Goal: Information Seeking & Learning: Learn about a topic

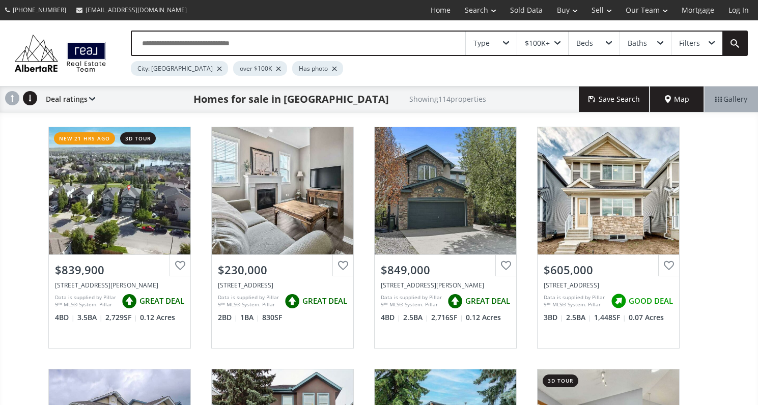
click at [713, 42] on span at bounding box center [712, 43] width 6 height 4
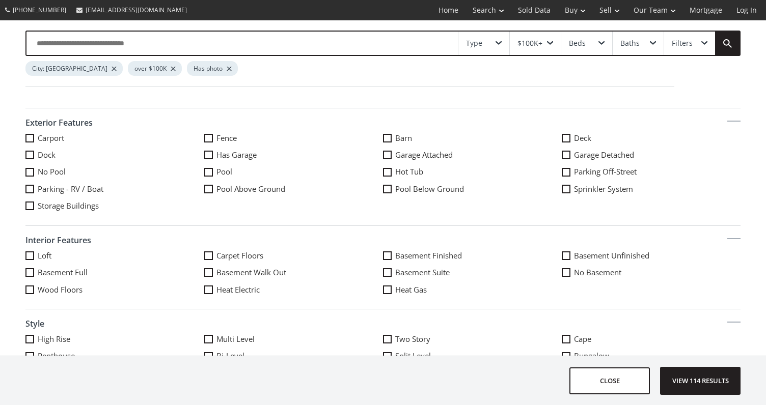
scroll to position [509, 0]
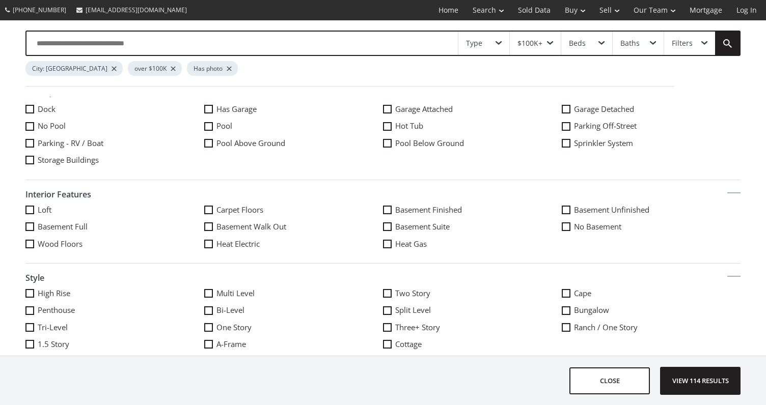
click at [562, 309] on span at bounding box center [566, 310] width 9 height 9
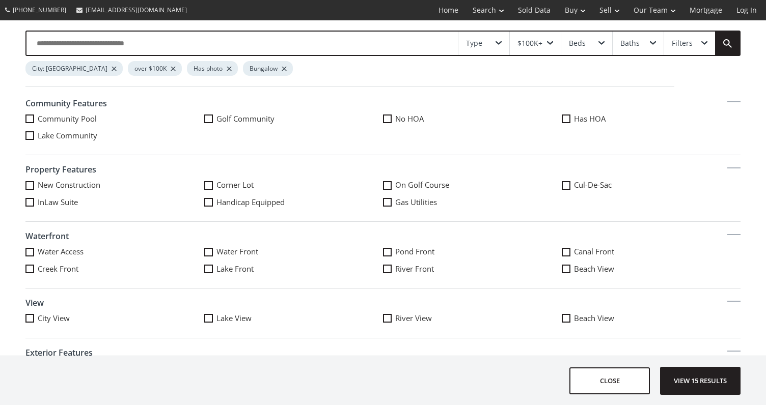
scroll to position [222, 0]
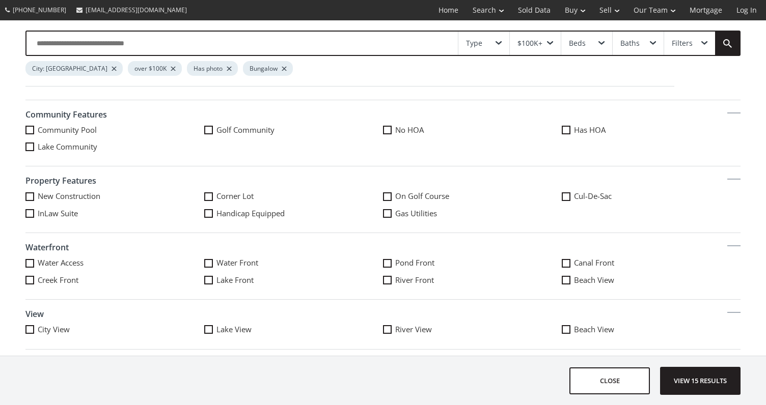
click at [383, 130] on span at bounding box center [387, 130] width 9 height 9
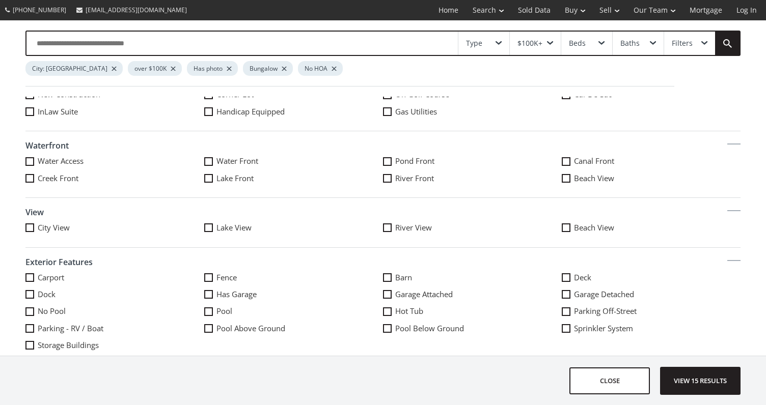
scroll to position [375, 0]
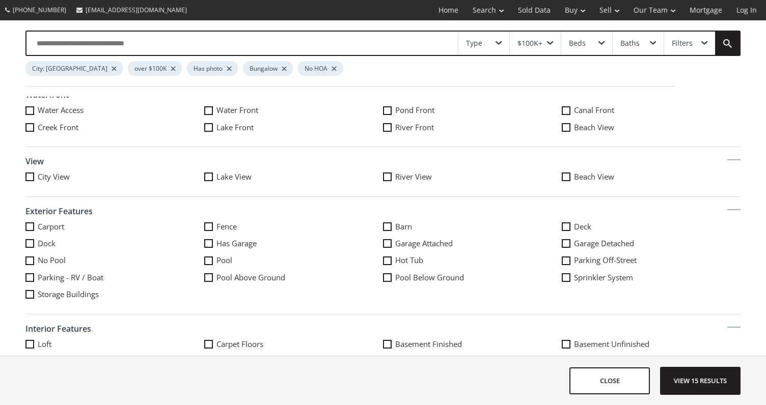
click at [204, 243] on span at bounding box center [208, 243] width 9 height 9
click at [383, 241] on span at bounding box center [387, 243] width 9 height 9
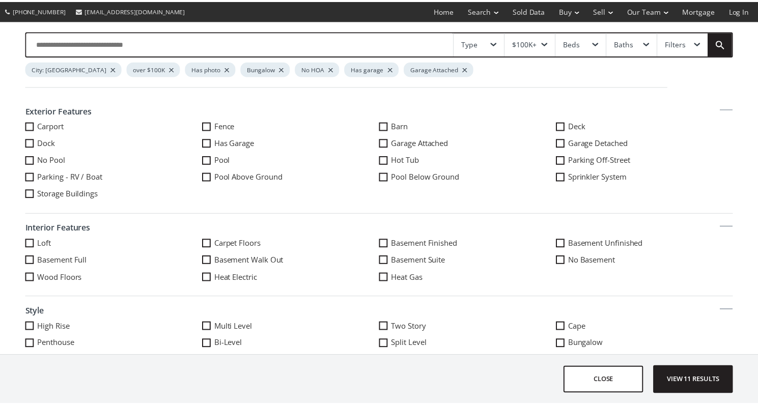
scroll to position [477, 0]
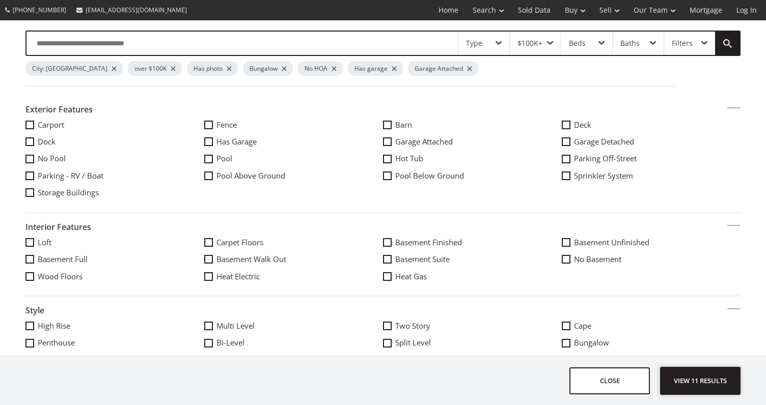
click at [706, 378] on span "View 11 results" at bounding box center [700, 381] width 74 height 27
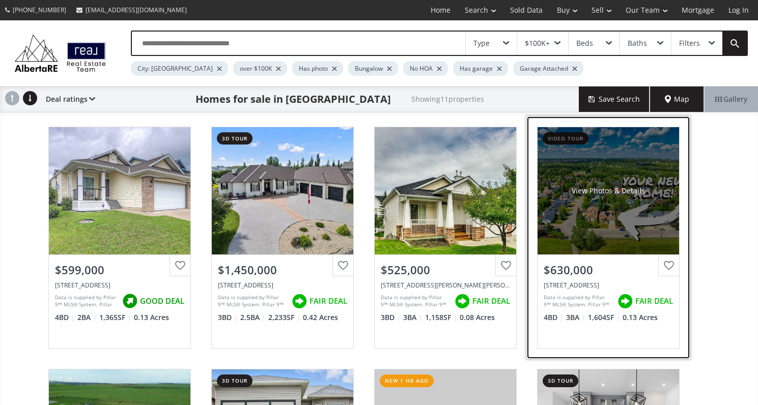
click at [609, 220] on div "View Photos & Details" at bounding box center [609, 190] width 142 height 127
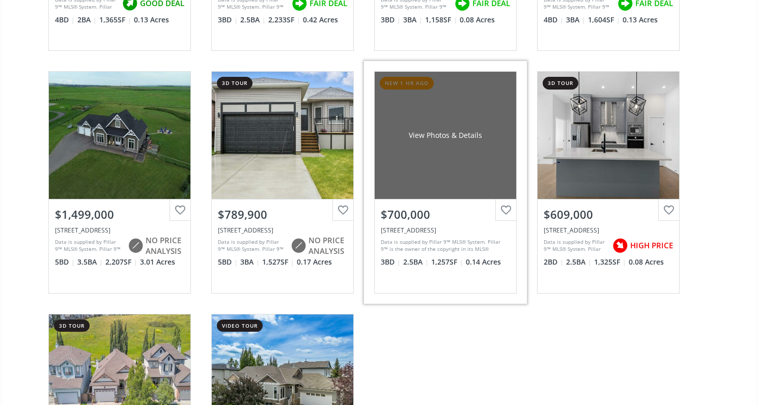
scroll to position [305, 0]
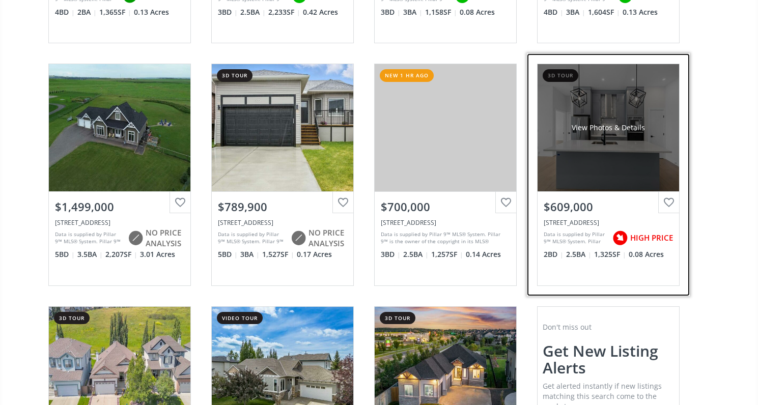
click at [624, 151] on div "View Photos & Details" at bounding box center [609, 127] width 142 height 127
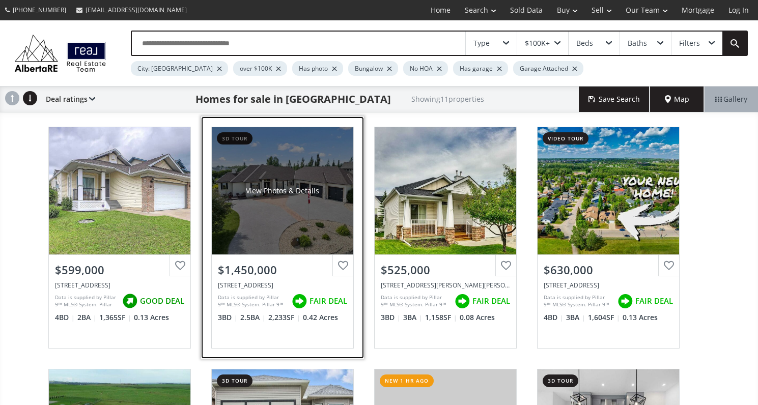
click at [304, 204] on div "View Photos & Details" at bounding box center [283, 190] width 142 height 127
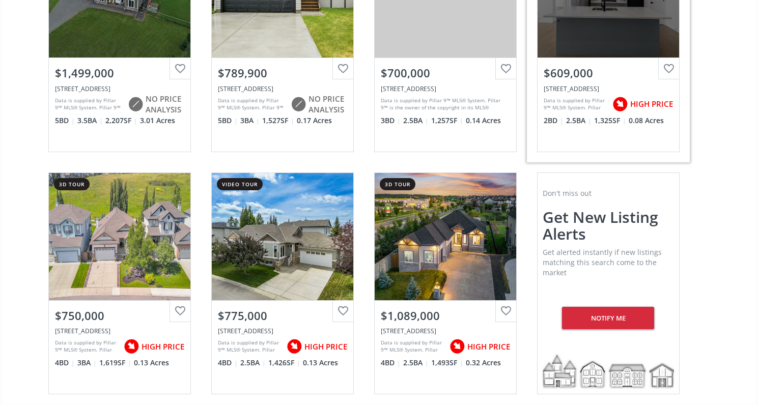
scroll to position [458, 0]
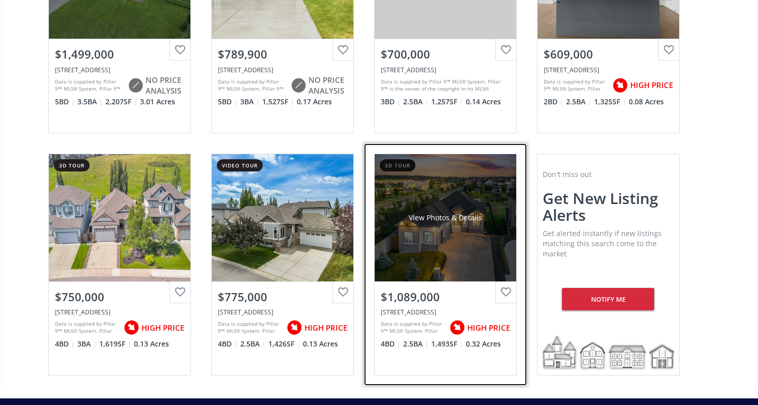
click at [457, 218] on div "View Photos & Details" at bounding box center [445, 218] width 73 height 10
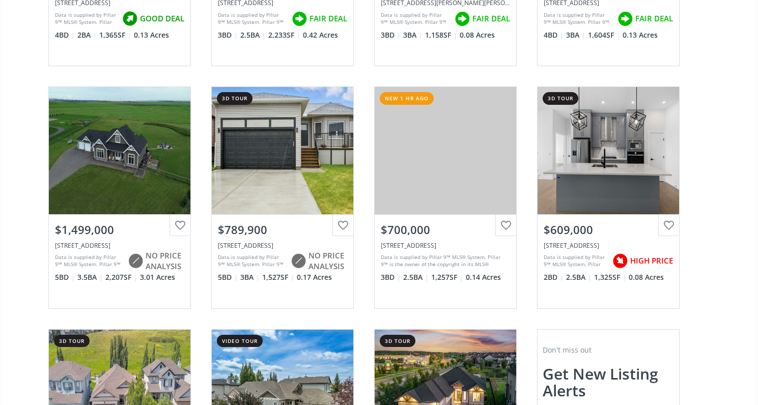
scroll to position [255, 0]
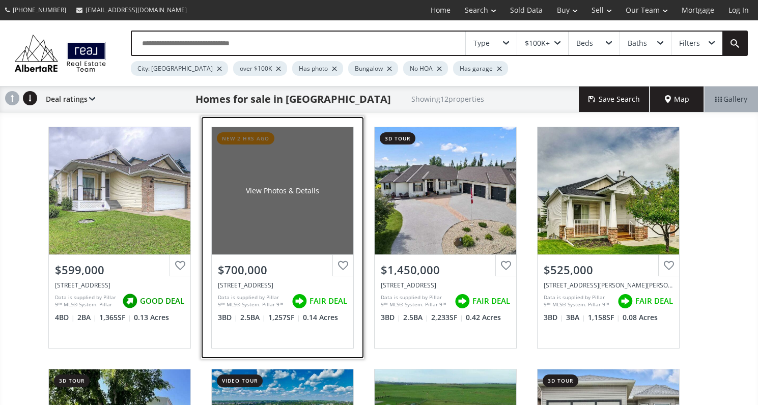
click at [306, 203] on div "View Photos & Details" at bounding box center [283, 190] width 142 height 127
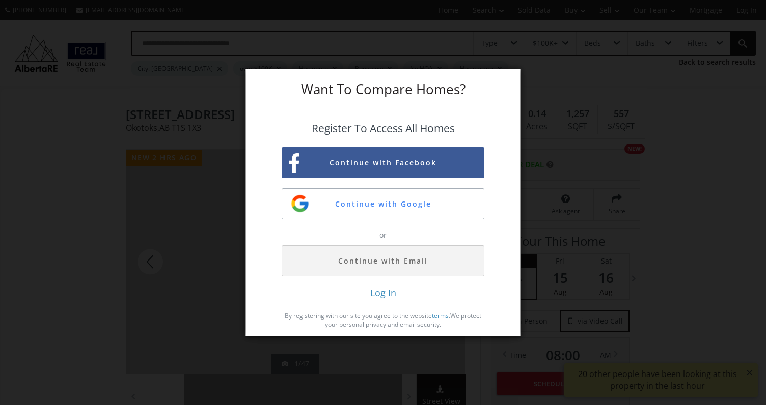
click at [740, 338] on div "Want To Compare Homes? Register To Access All Homes Continue with Facebook Cont…" at bounding box center [383, 202] width 766 height 405
